Goal: Task Accomplishment & Management: Use online tool/utility

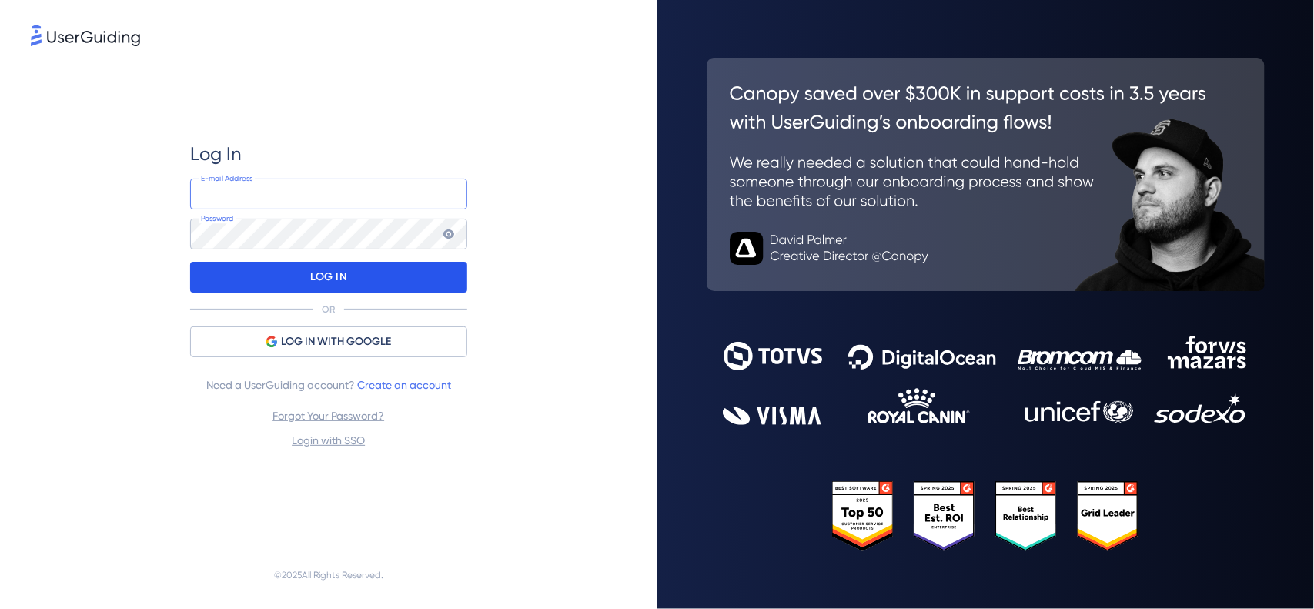
type input "[PERSON_NAME][EMAIL_ADDRESS][PERSON_NAME][DOMAIN_NAME]"
click at [425, 262] on div "LOG IN" at bounding box center [328, 277] width 277 height 31
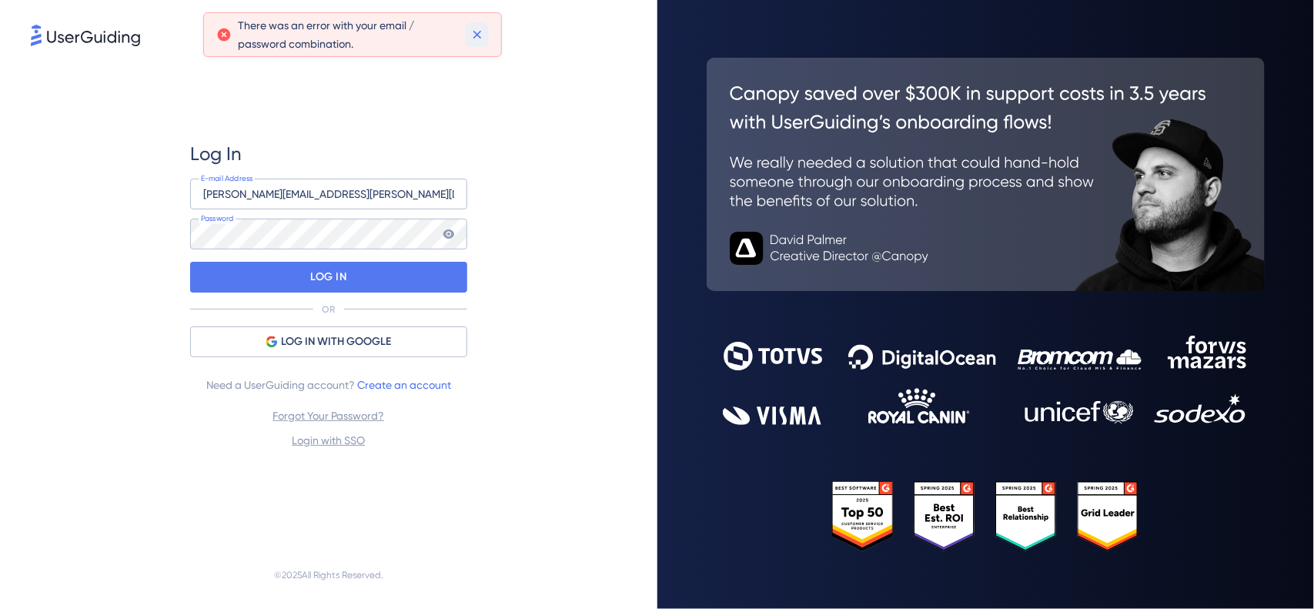
drag, startPoint x: 483, startPoint y: 39, endPoint x: 480, endPoint y: 131, distance: 91.7
click at [484, 37] on icon at bounding box center [477, 34] width 15 height 15
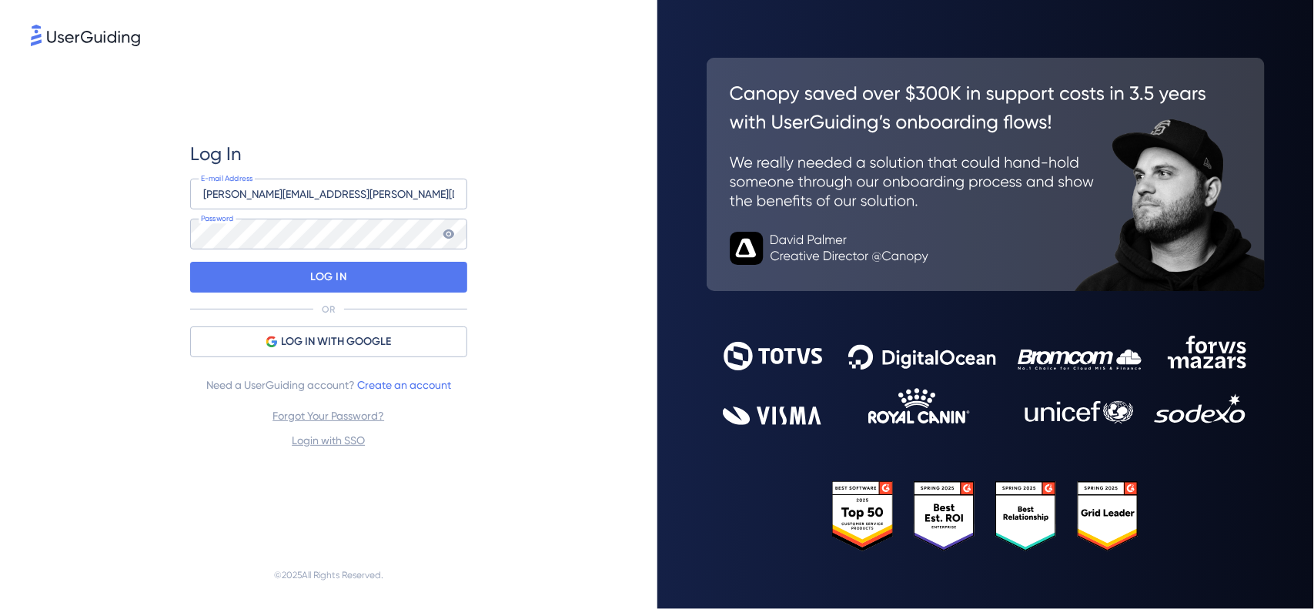
click at [443, 233] on icon at bounding box center [449, 234] width 12 height 12
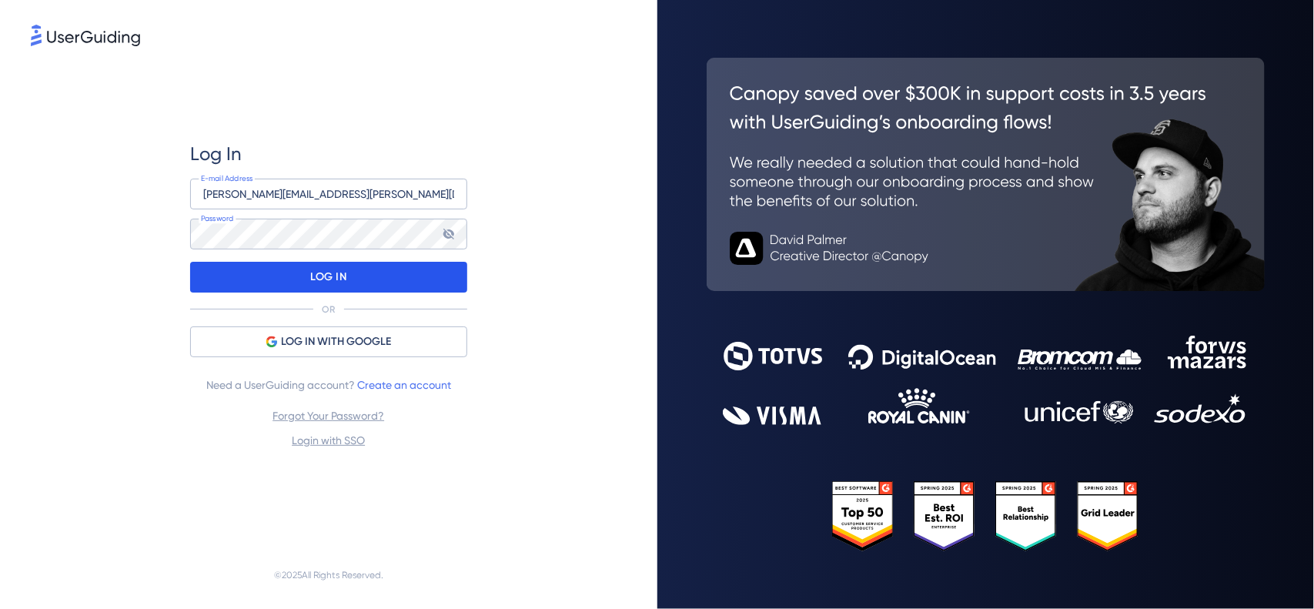
click at [341, 270] on p "LOG IN" at bounding box center [328, 277] width 36 height 25
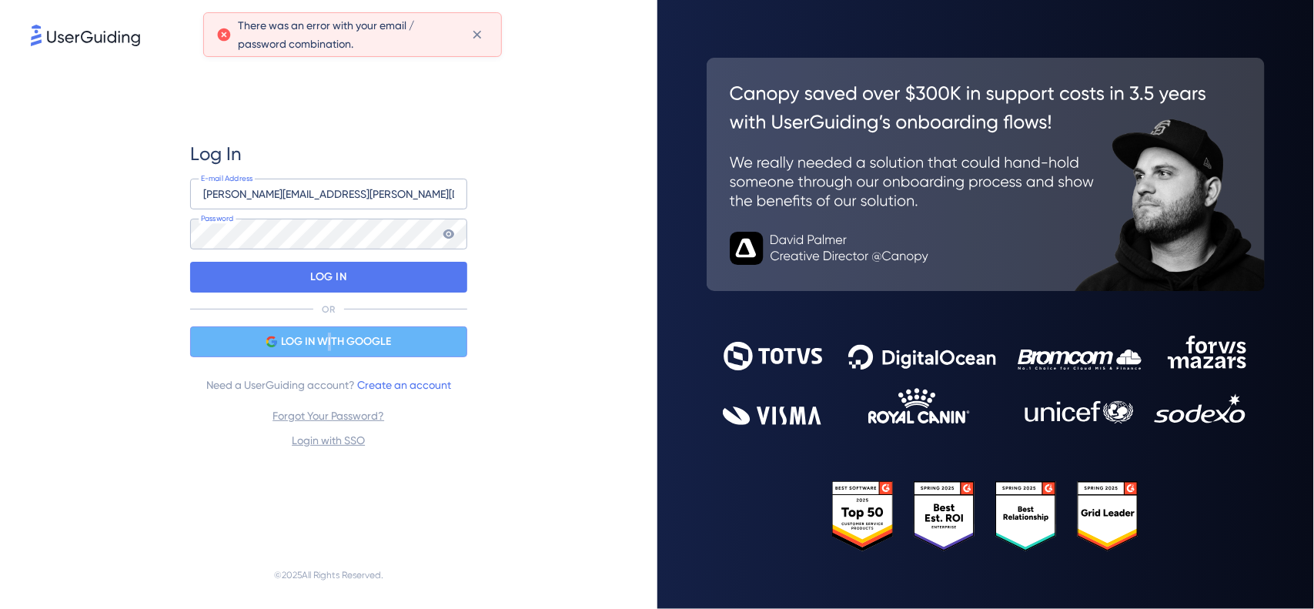
click at [330, 336] on span "LOG IN WITH GOOGLE" at bounding box center [336, 342] width 110 height 18
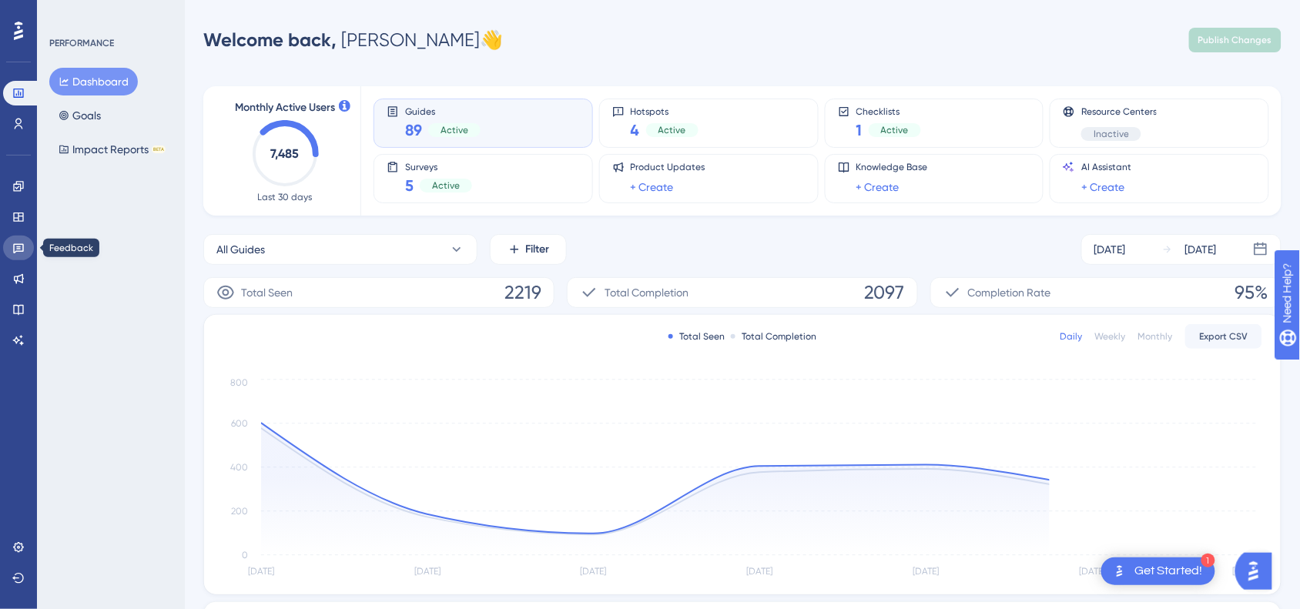
click at [23, 247] on icon at bounding box center [18, 249] width 11 height 10
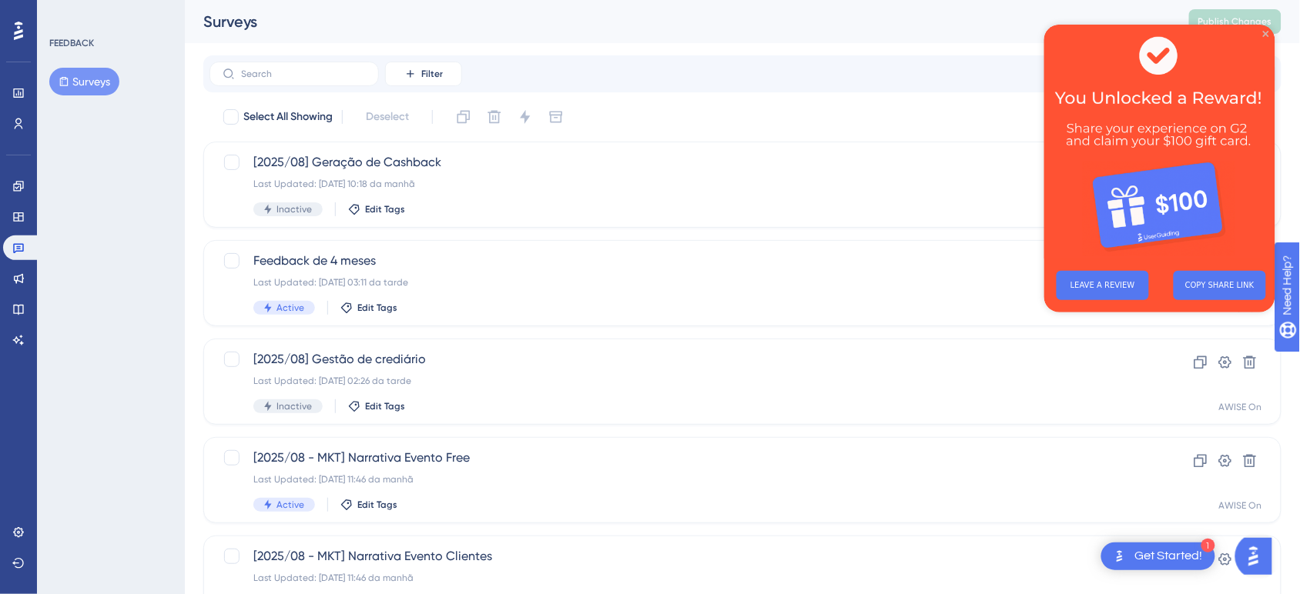
click at [955, 34] on icon "Close Preview" at bounding box center [1265, 33] width 6 height 6
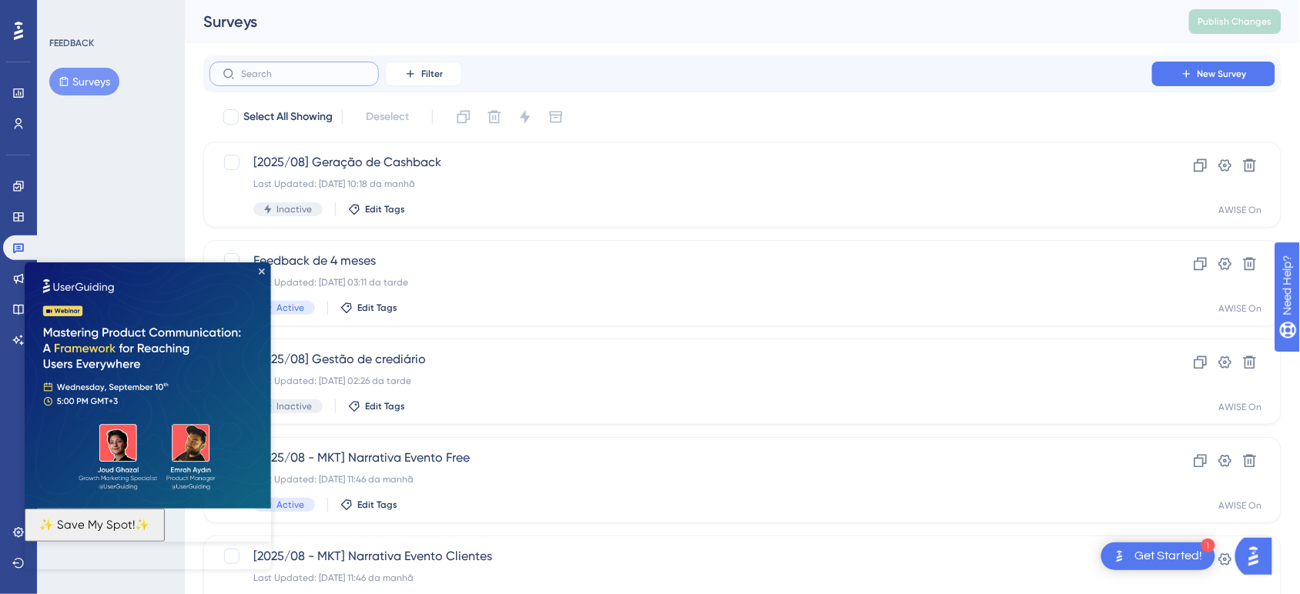
click at [320, 71] on input "text" at bounding box center [303, 74] width 125 height 11
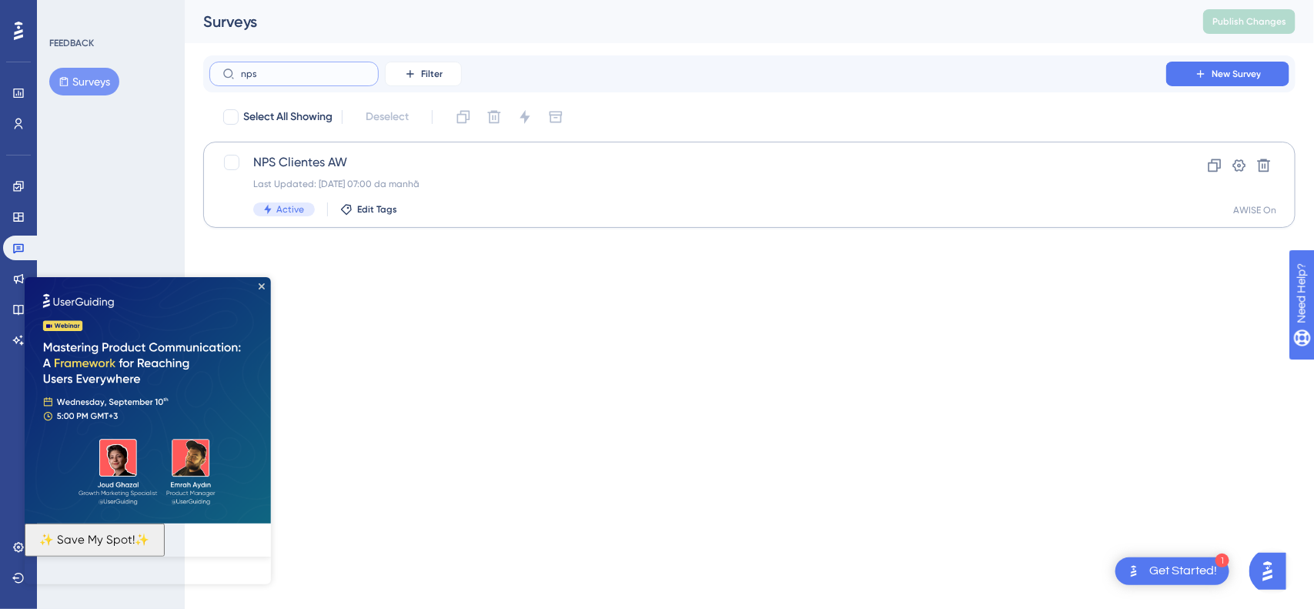
type input "nps"
click at [332, 156] on span "NPS Clientes AW" at bounding box center [687, 162] width 869 height 18
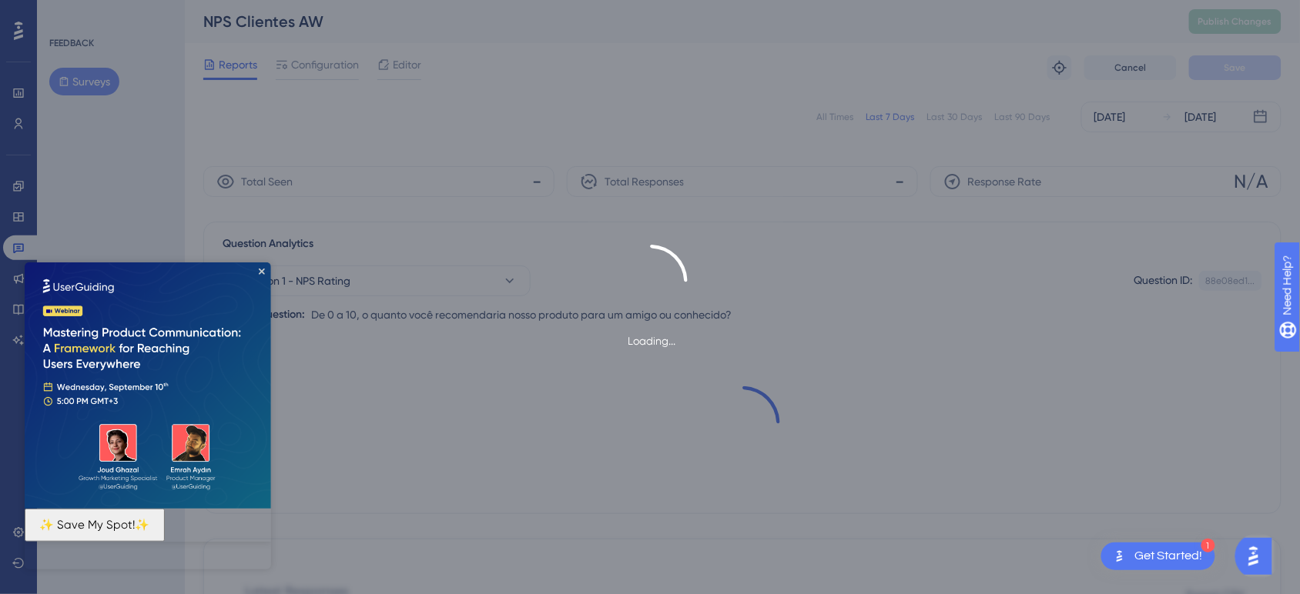
click at [255, 272] on img at bounding box center [147, 385] width 246 height 246
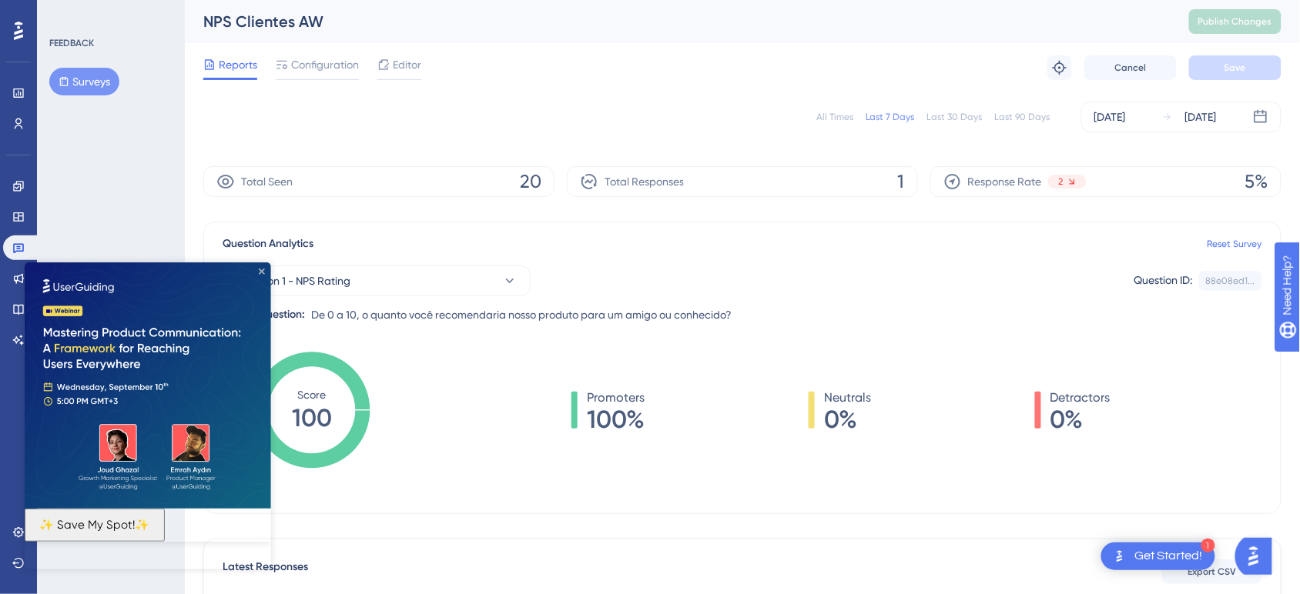
click at [259, 271] on icon "Close Preview" at bounding box center [261, 271] width 6 height 6
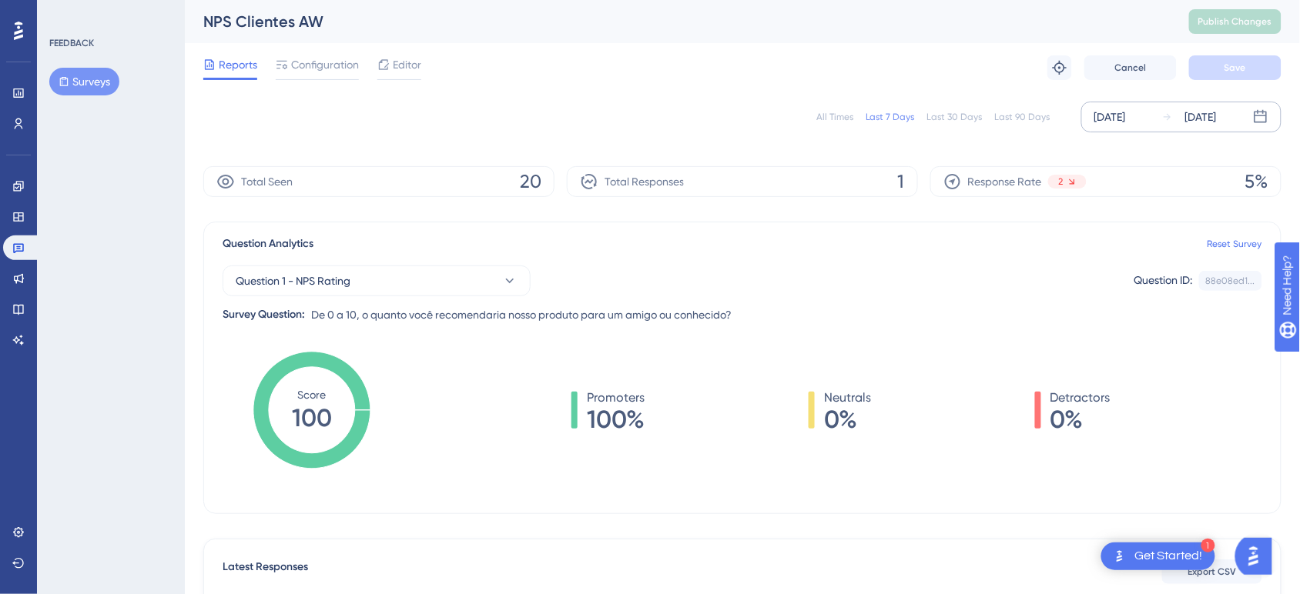
click at [955, 119] on div "[DATE]" at bounding box center [1110, 117] width 32 height 18
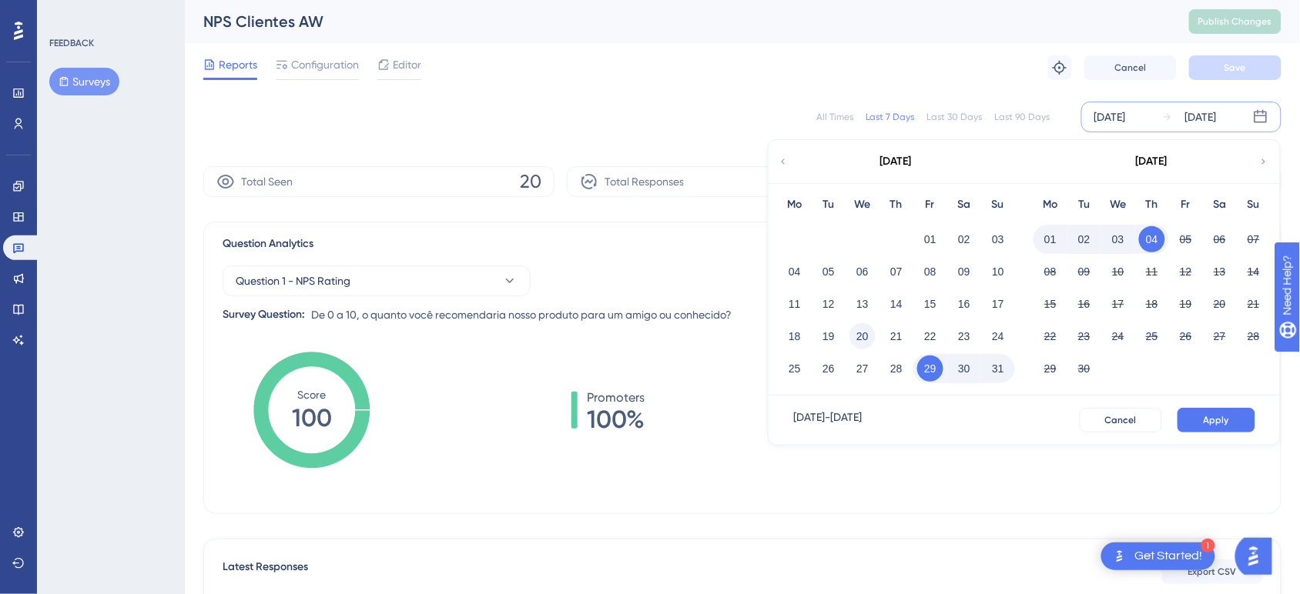
click at [857, 333] on button "20" at bounding box center [862, 336] width 26 height 26
click at [955, 239] on button "03" at bounding box center [1118, 239] width 26 height 26
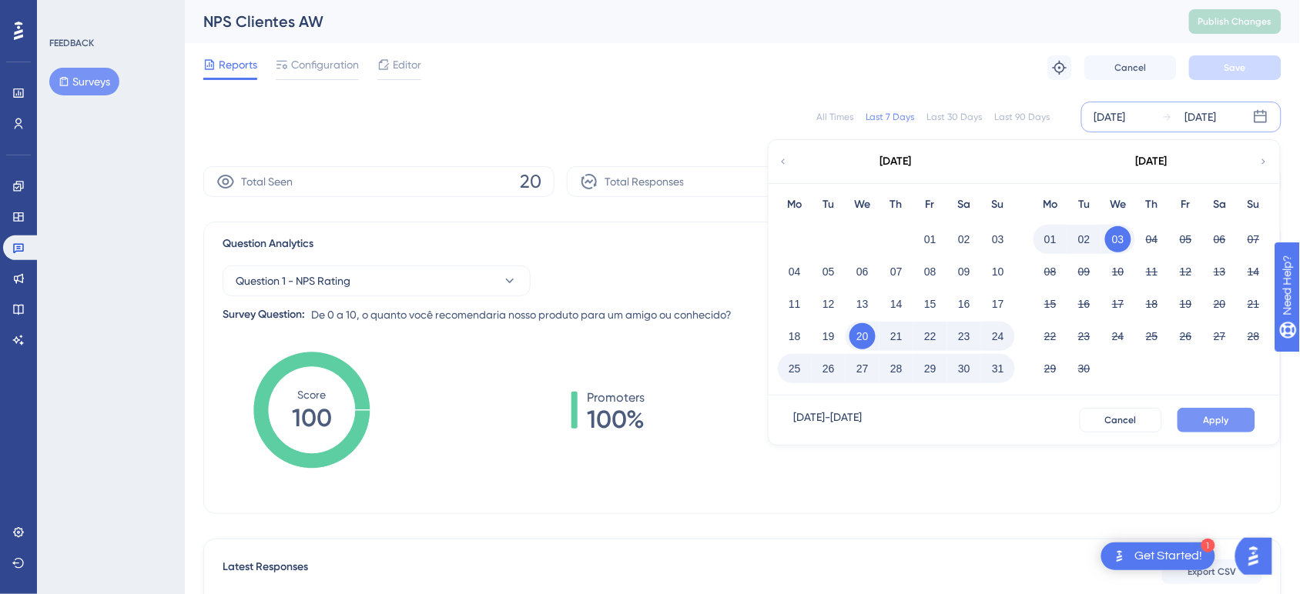
click at [955, 419] on span "Apply" at bounding box center [1215, 420] width 25 height 12
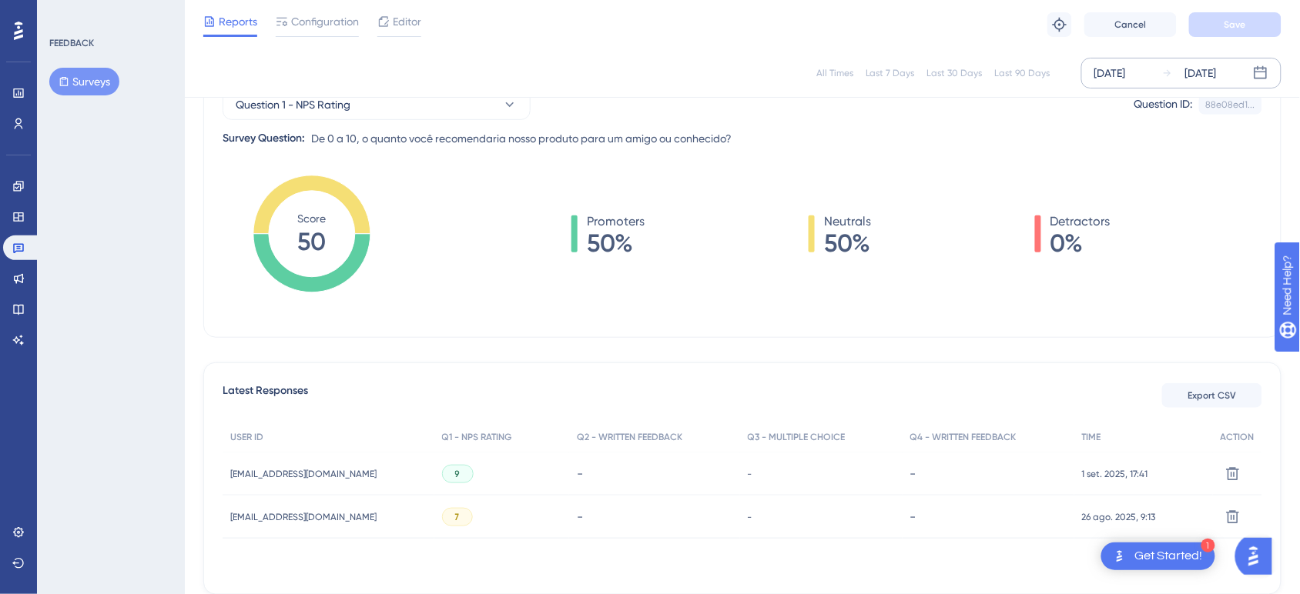
scroll to position [251, 0]
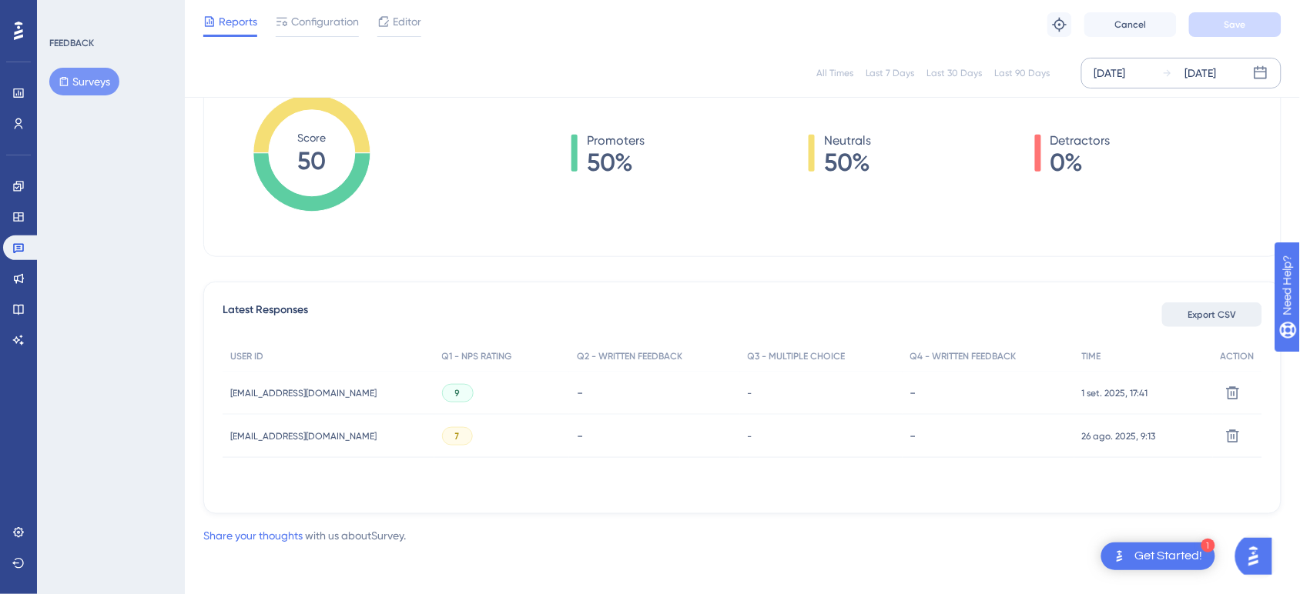
click at [955, 312] on span "Export CSV" at bounding box center [1212, 315] width 49 height 12
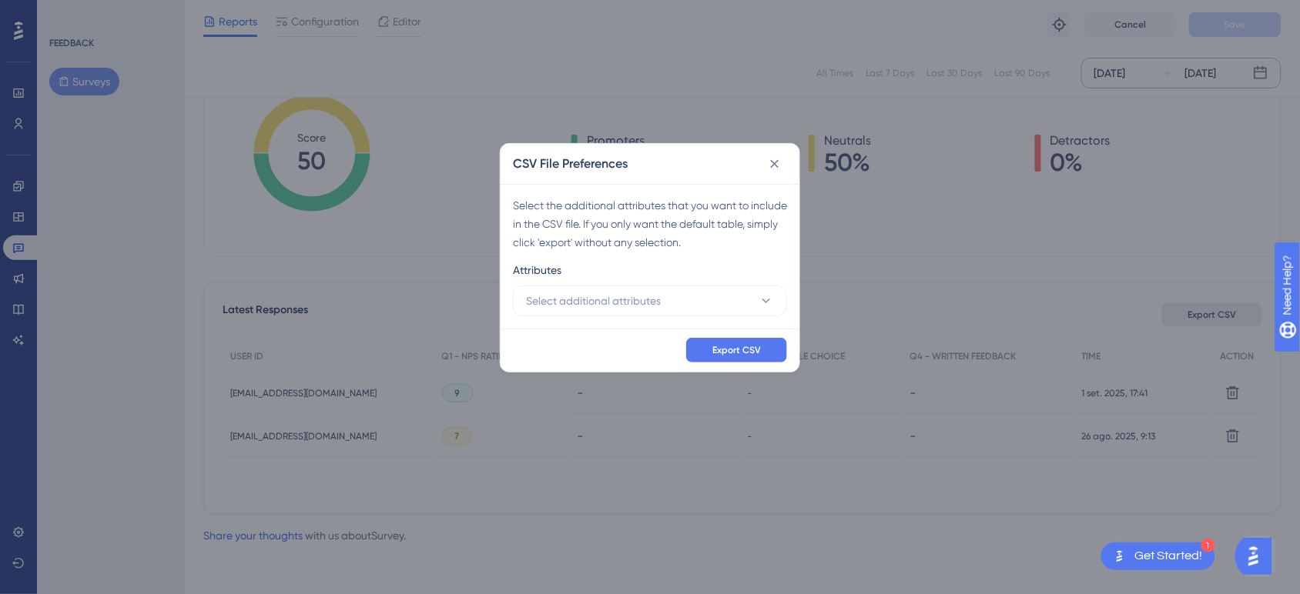
scroll to position [236, 0]
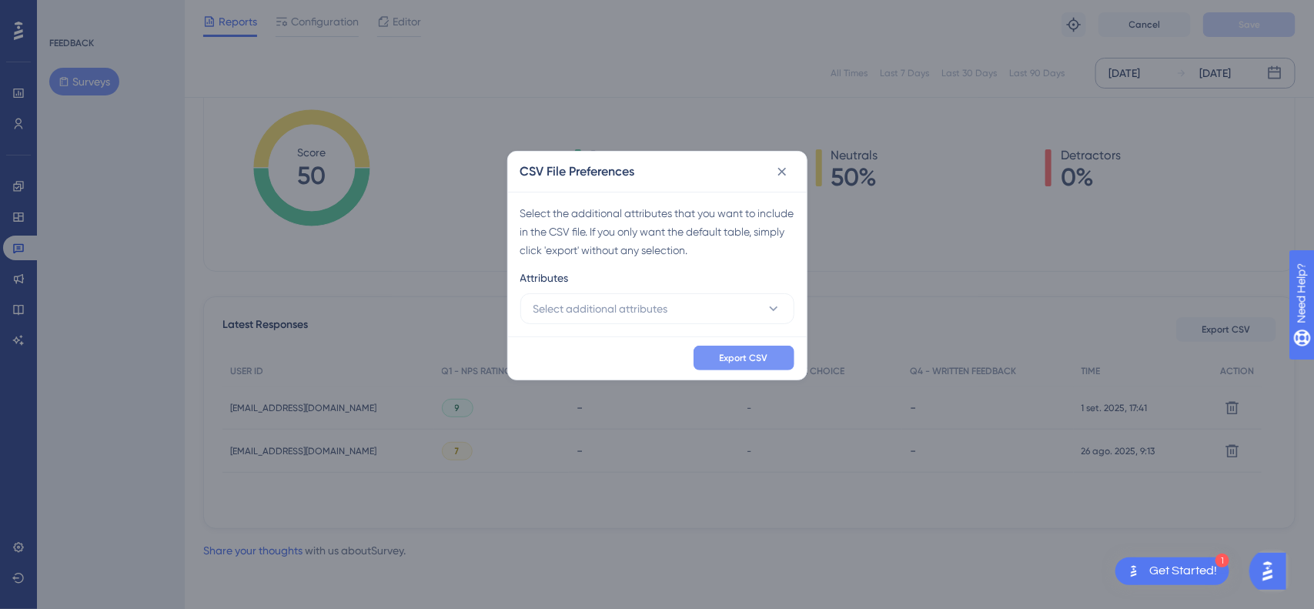
click at [745, 346] on button "Export CSV" at bounding box center [744, 358] width 101 height 25
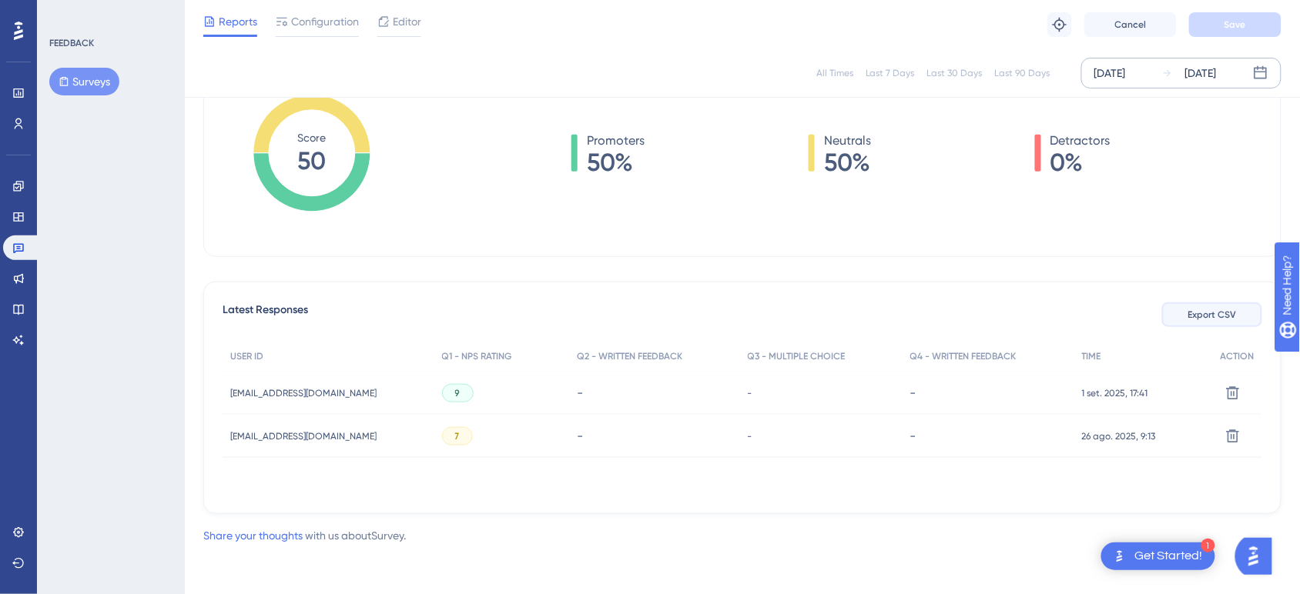
click at [955, 308] on button "Export CSV" at bounding box center [1212, 315] width 100 height 25
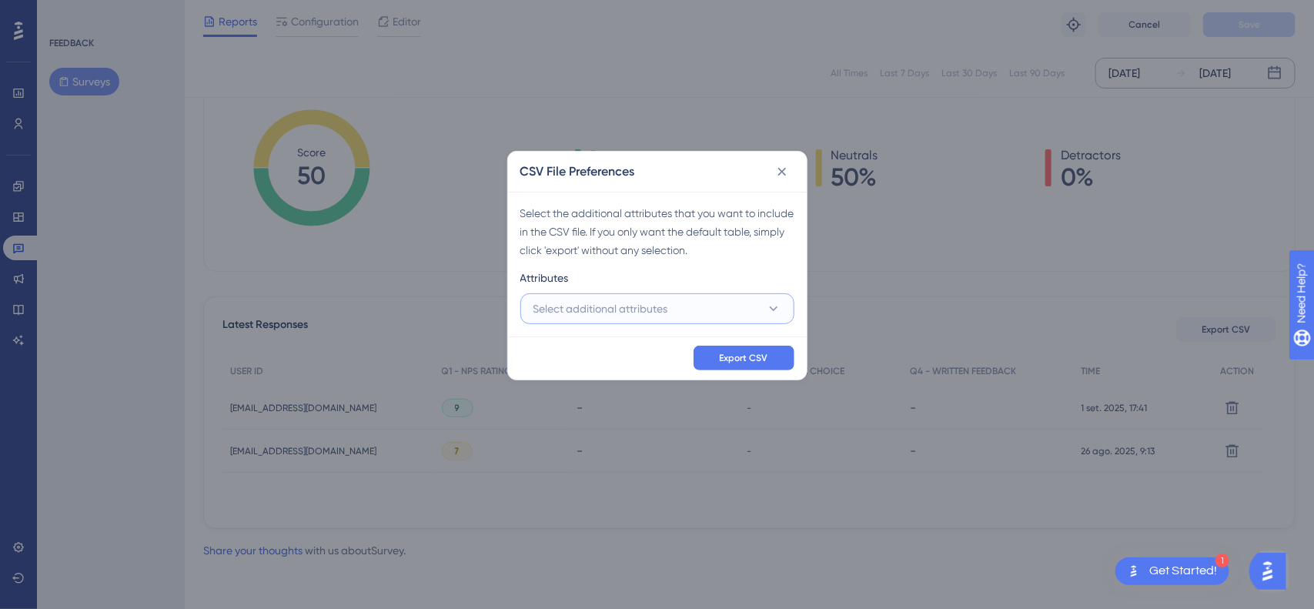
click at [657, 308] on span "Select additional attributes" at bounding box center [601, 309] width 135 height 18
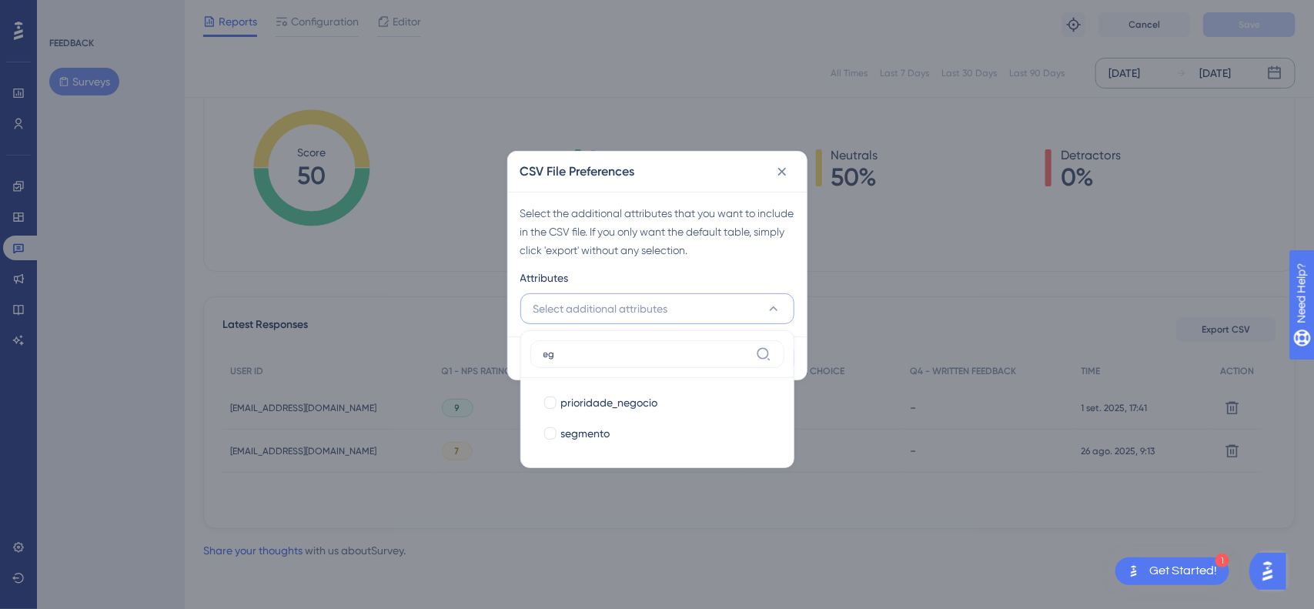
type input "eg"
click at [657, 309] on span "Select additional attributes" at bounding box center [601, 309] width 135 height 18
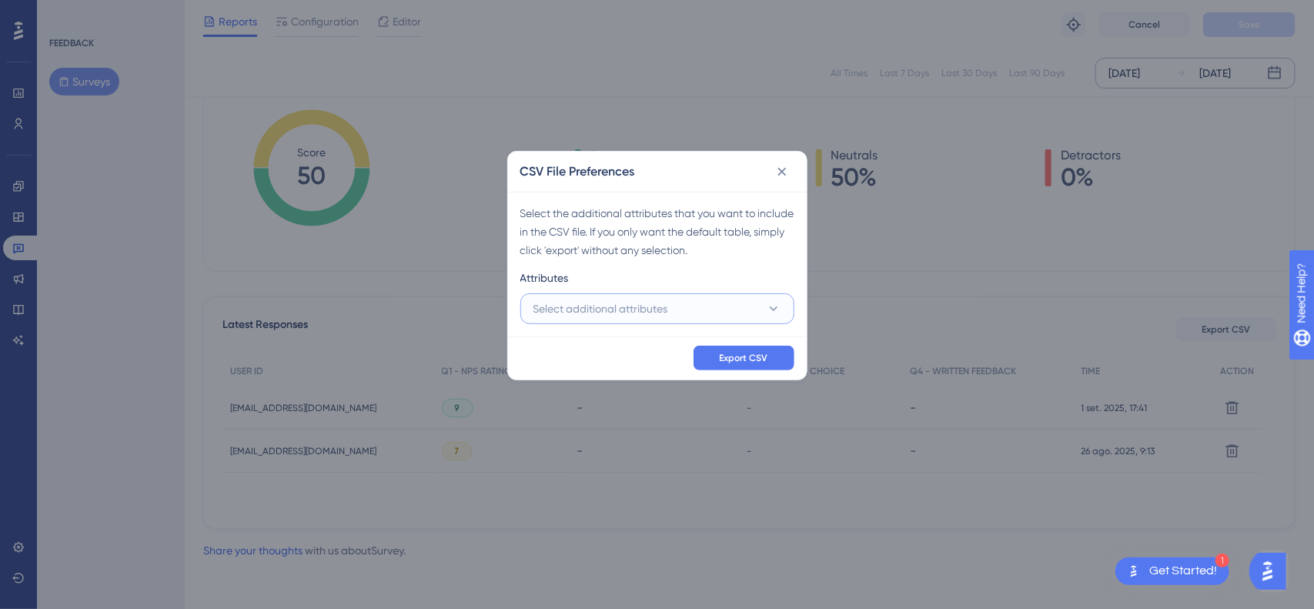
click at [631, 314] on span "Select additional attributes" at bounding box center [601, 309] width 135 height 18
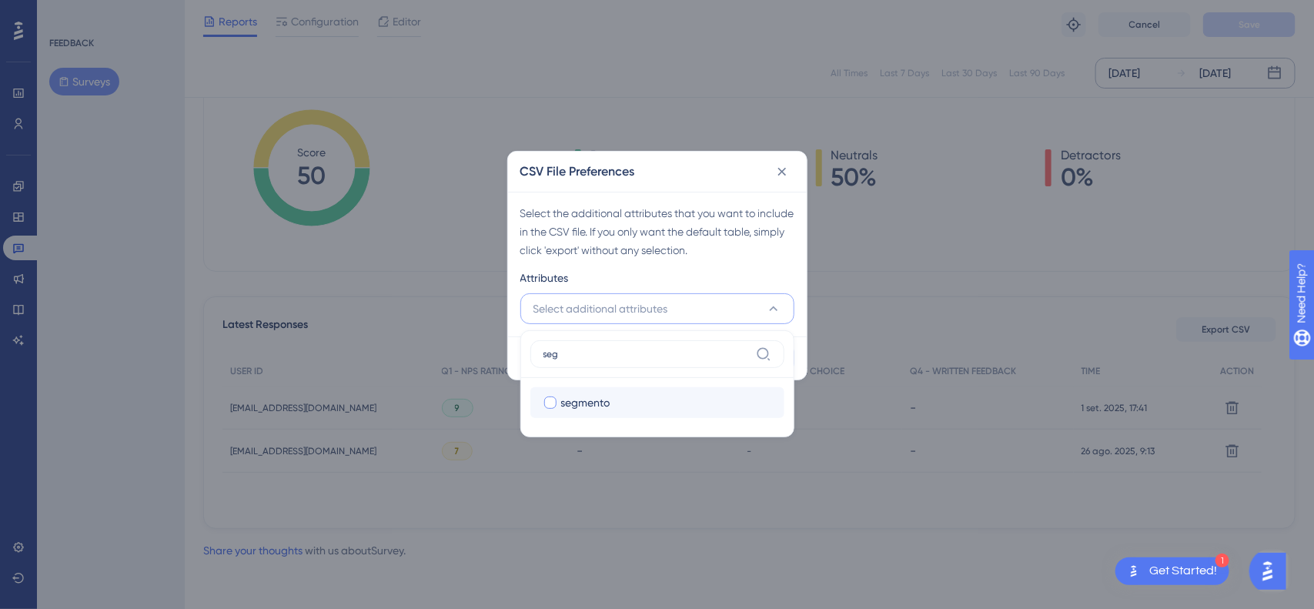
type input "seg"
click at [608, 416] on label "segmento segmento" at bounding box center [657, 402] width 254 height 31
click at [551, 403] on input "segmento" at bounding box center [550, 402] width 1 height 1
checkbox input "false"
click at [758, 283] on div "Attributes" at bounding box center [657, 281] width 274 height 25
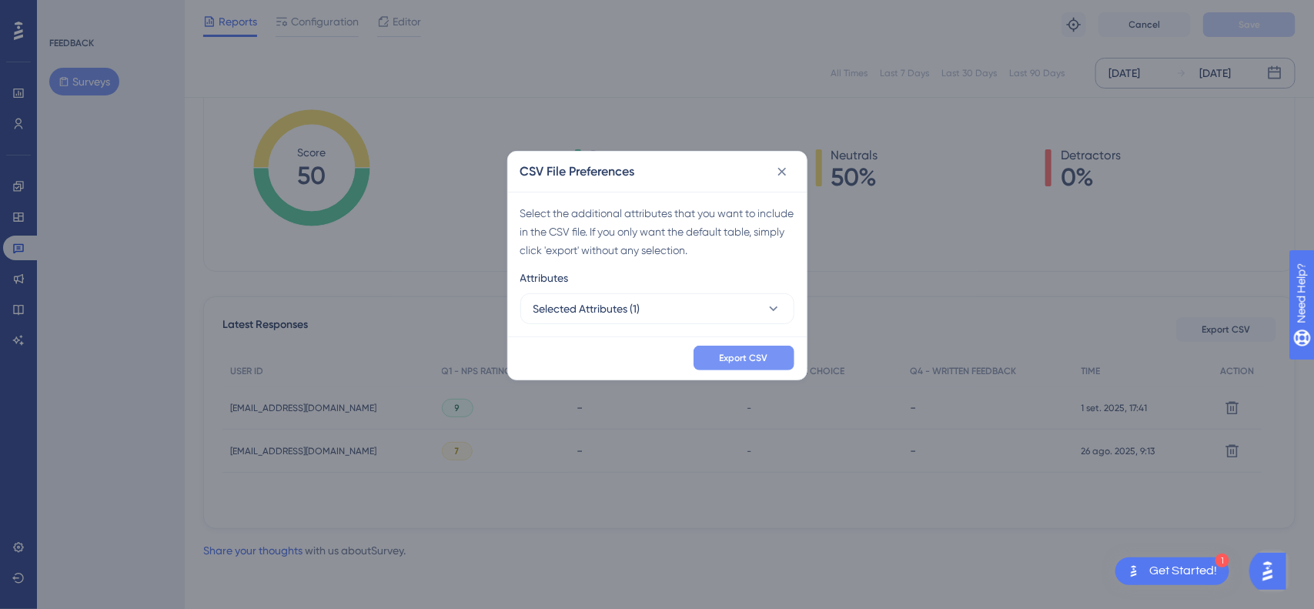
click at [744, 352] on span "Export CSV" at bounding box center [744, 358] width 49 height 12
